Goal: Task Accomplishment & Management: Use online tool/utility

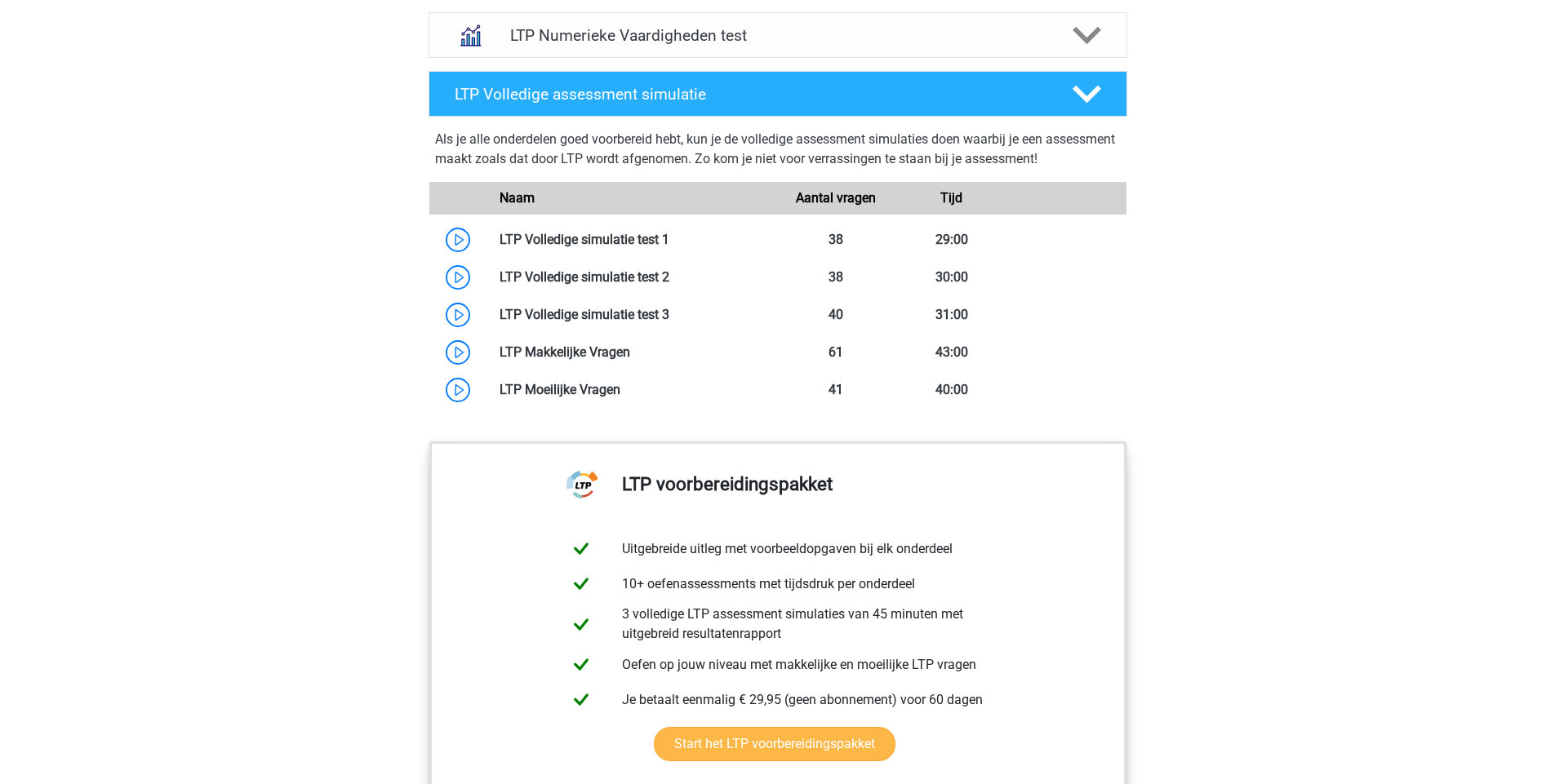
scroll to position [1273, 0]
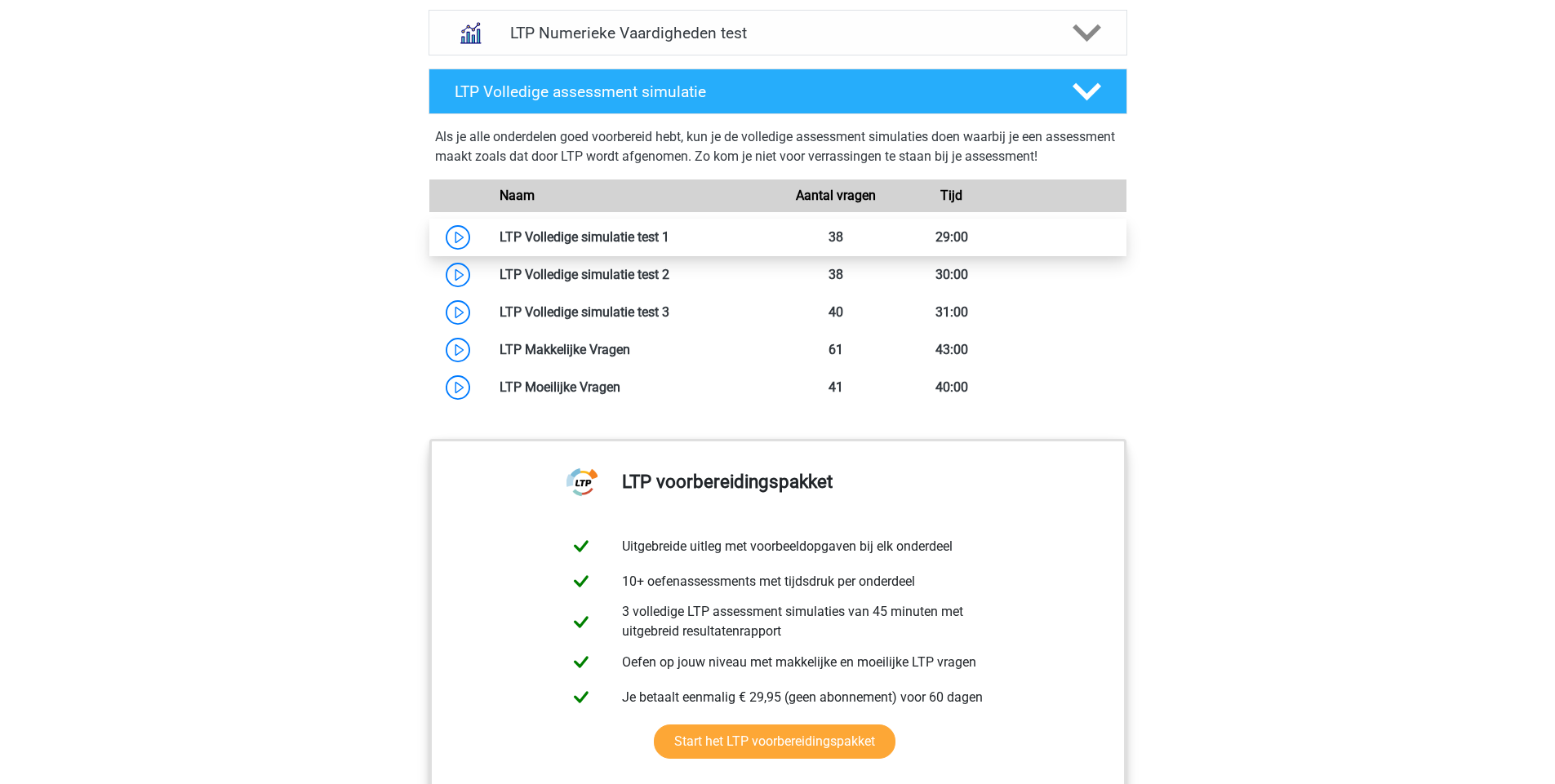
click at [669, 243] on link at bounding box center [669, 237] width 0 height 15
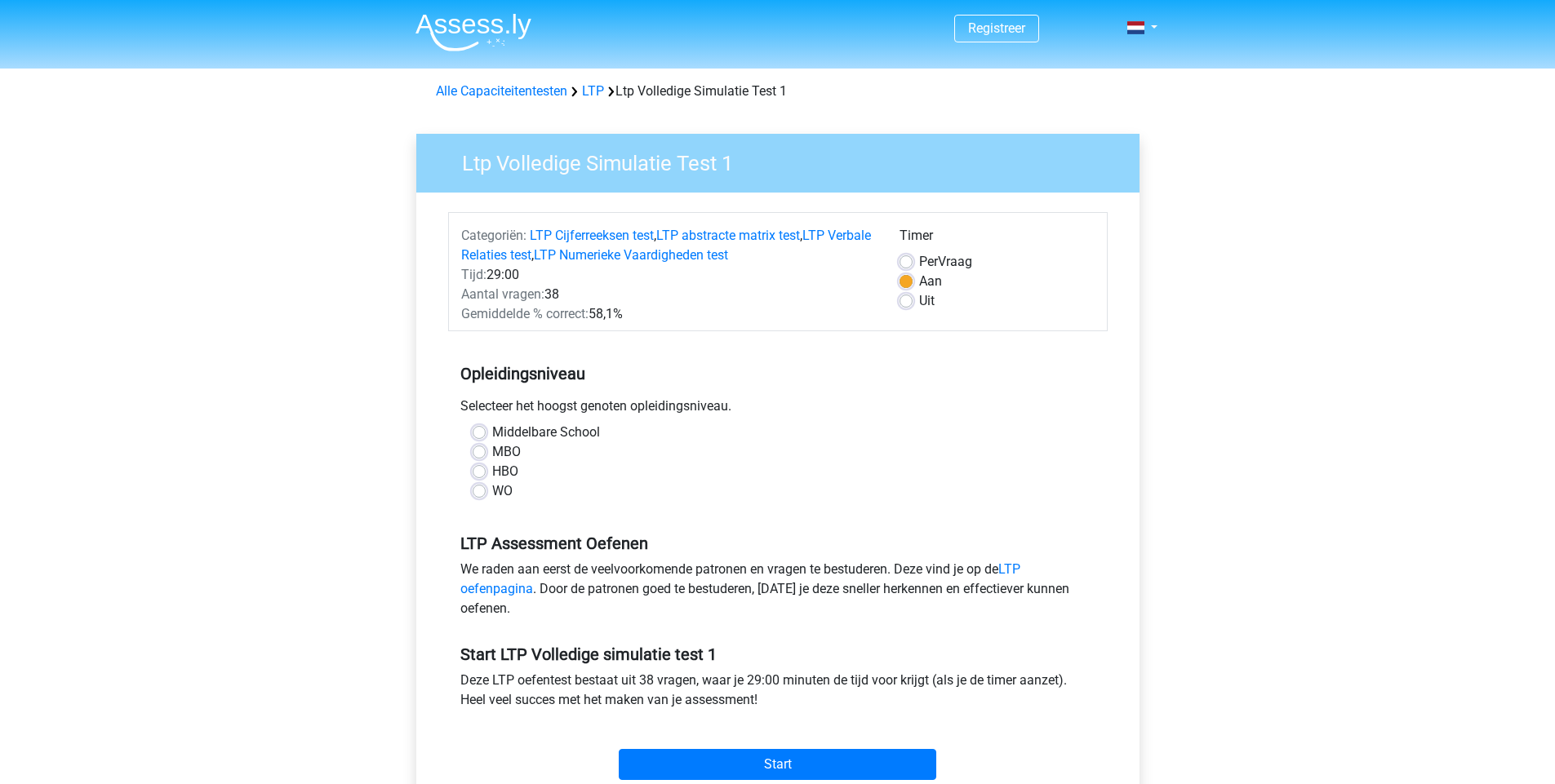
click at [504, 492] on label "WO" at bounding box center [503, 491] width 20 height 20
click at [486, 492] on input "WO" at bounding box center [478, 489] width 13 height 16
radio input "true"
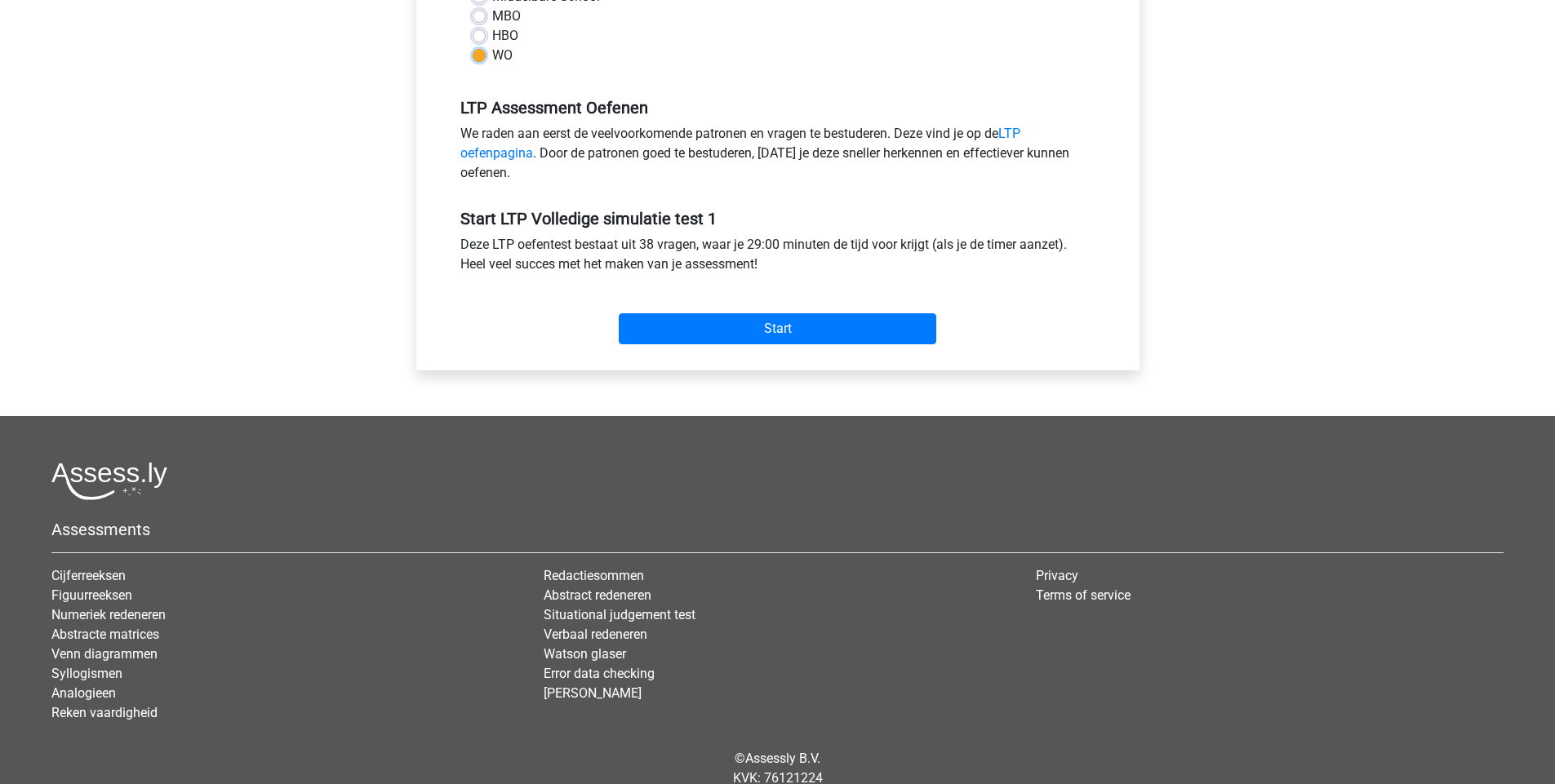
scroll to position [490, 0]
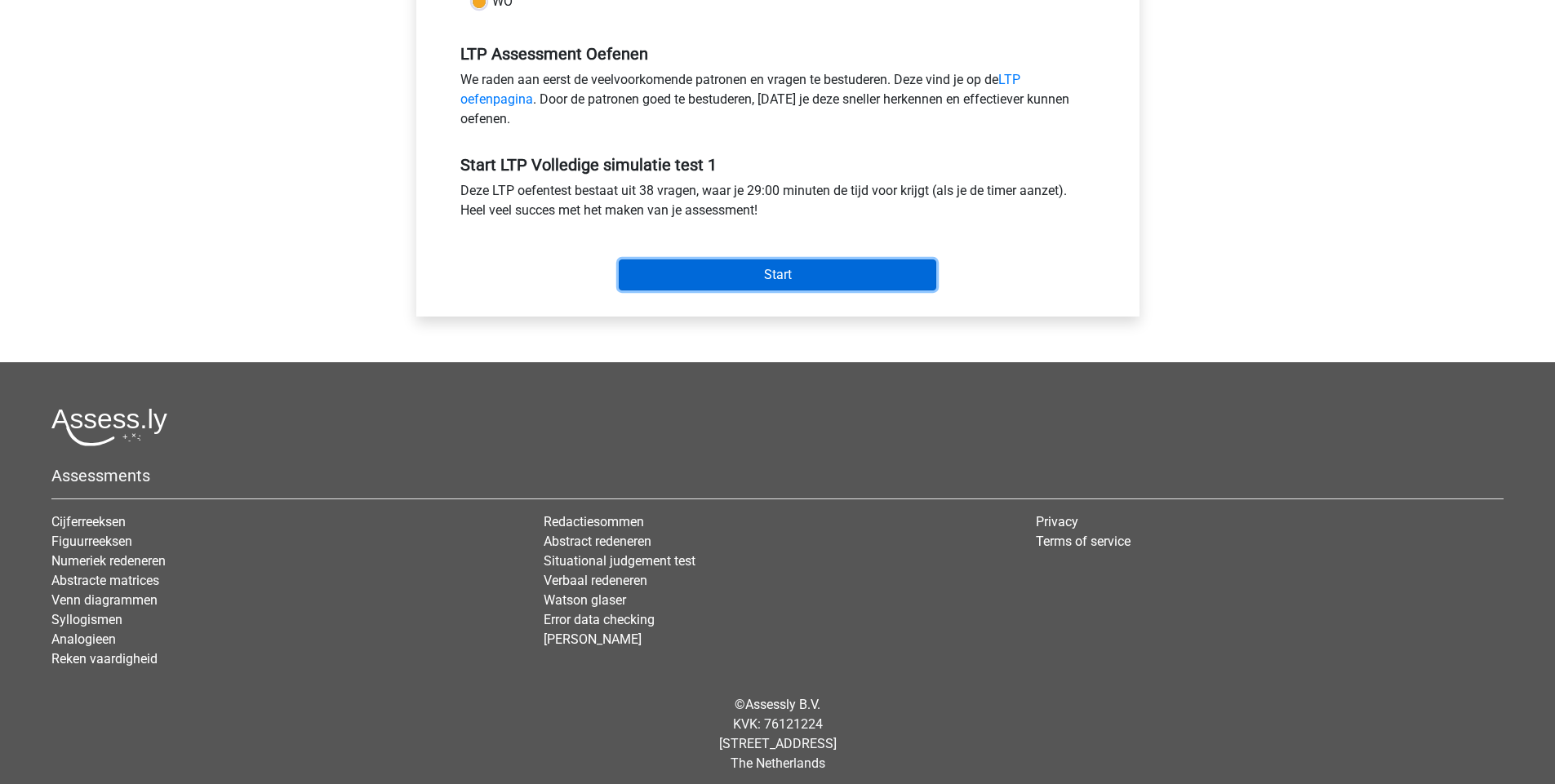
click at [833, 275] on input "Start" at bounding box center [777, 275] width 317 height 31
